Goal: Task Accomplishment & Management: Complete application form

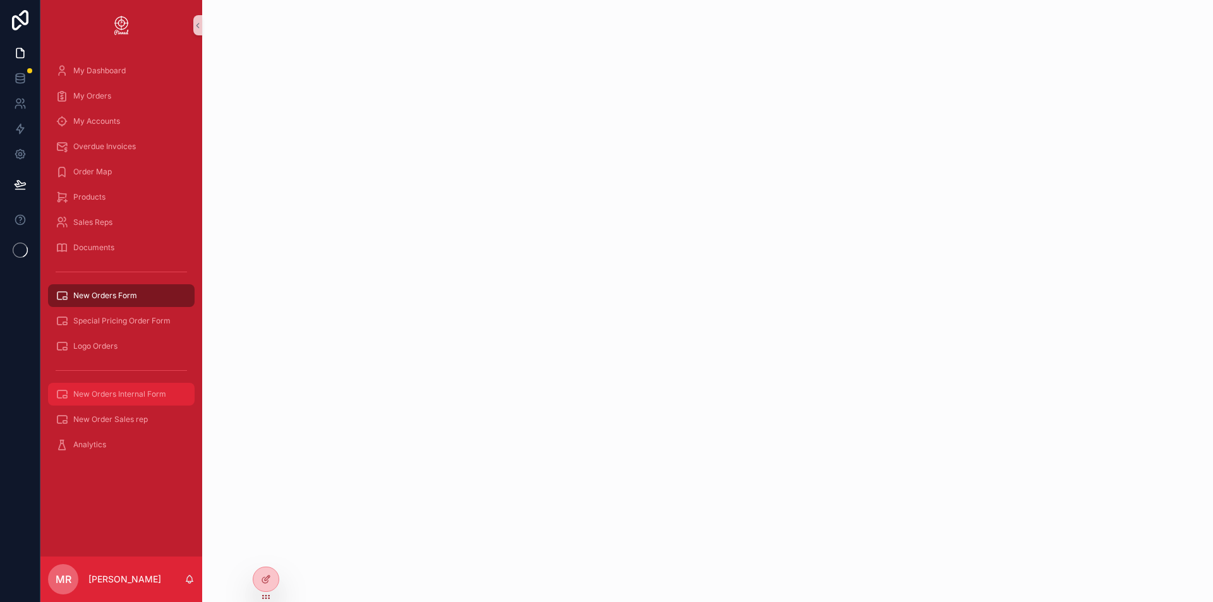
click at [109, 398] on span "New Orders Internal Form" at bounding box center [119, 394] width 93 height 10
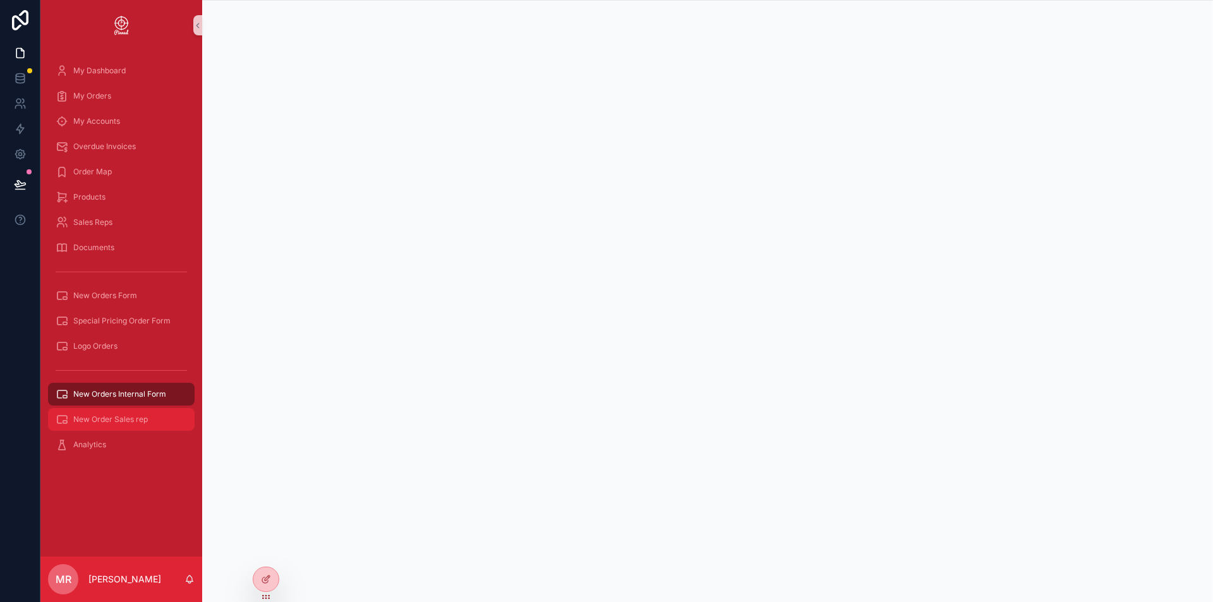
click at [132, 425] on div "New Order Sales rep" at bounding box center [121, 419] width 131 height 20
click at [133, 392] on span "New Orders Internal Form" at bounding box center [119, 394] width 93 height 10
click at [105, 421] on span "New Order Sales rep" at bounding box center [110, 419] width 75 height 10
click at [128, 391] on span "New Orders Internal Form" at bounding box center [119, 394] width 93 height 10
